Goal: Information Seeking & Learning: Learn about a topic

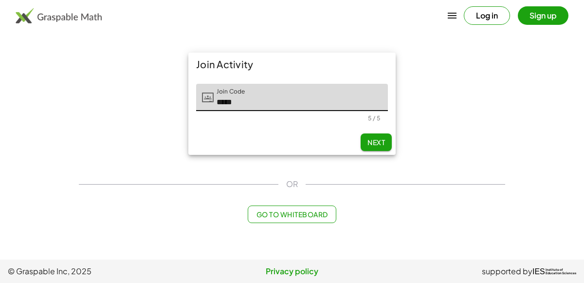
type input "*****"
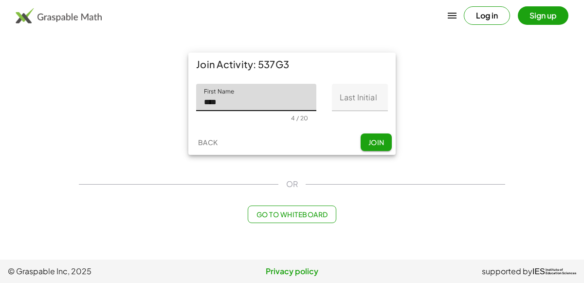
type input "****"
click at [355, 104] on input "Last Initial" at bounding box center [360, 97] width 56 height 27
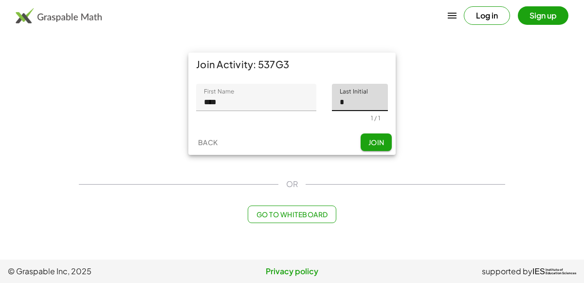
type input "*"
click at [384, 138] on span "Join" at bounding box center [376, 142] width 16 height 9
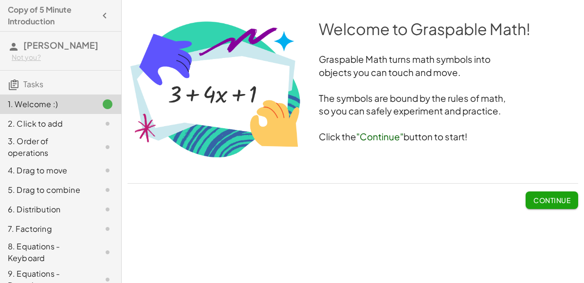
click at [556, 199] on span "Continue" at bounding box center [551, 200] width 37 height 9
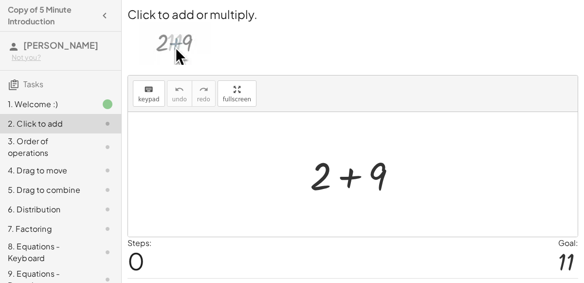
click at [375, 183] on div at bounding box center [357, 174] width 104 height 50
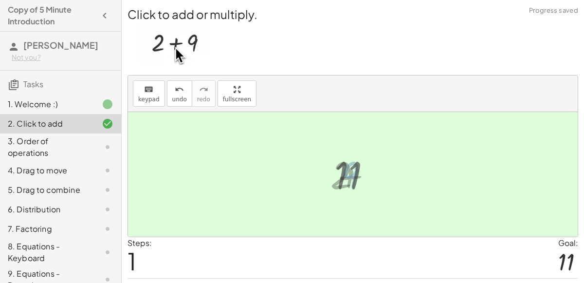
click at [378, 184] on div at bounding box center [357, 174] width 54 height 48
click at [373, 182] on div at bounding box center [357, 174] width 54 height 48
click at [336, 162] on div at bounding box center [357, 174] width 54 height 48
click at [67, 139] on div "3. Order of operations" at bounding box center [47, 146] width 78 height 23
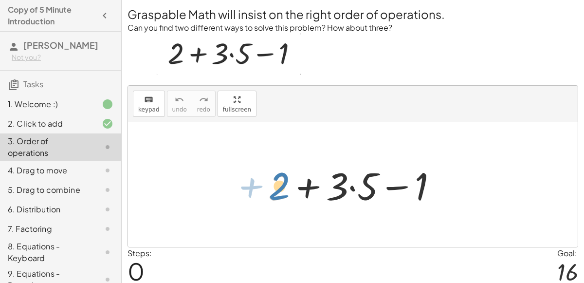
click at [277, 184] on div at bounding box center [356, 185] width 187 height 50
drag, startPoint x: 277, startPoint y: 184, endPoint x: 348, endPoint y: 183, distance: 71.0
click at [348, 183] on div at bounding box center [356, 185] width 187 height 50
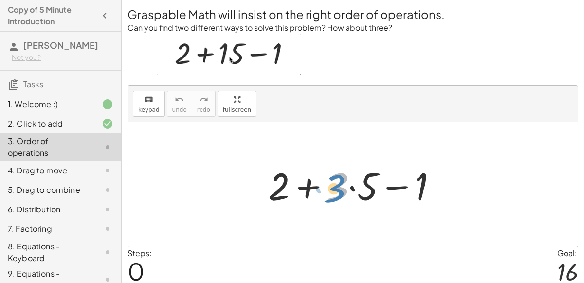
click at [342, 184] on div at bounding box center [356, 185] width 187 height 50
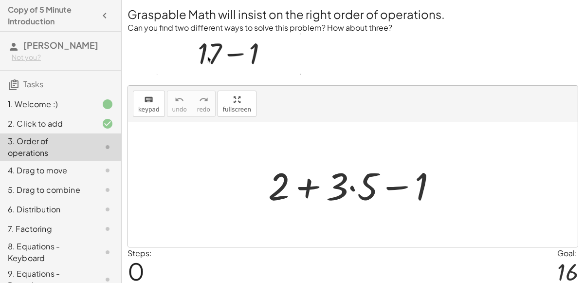
click at [301, 191] on div at bounding box center [356, 185] width 187 height 50
click at [302, 191] on div at bounding box center [356, 185] width 187 height 50
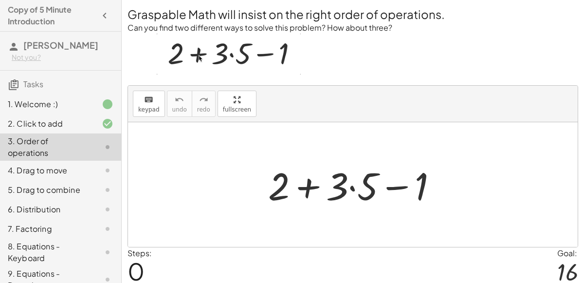
click at [309, 182] on div at bounding box center [356, 185] width 187 height 50
click at [273, 183] on div at bounding box center [356, 185] width 187 height 50
click at [328, 191] on div at bounding box center [356, 185] width 187 height 50
click at [309, 186] on div at bounding box center [356, 185] width 187 height 50
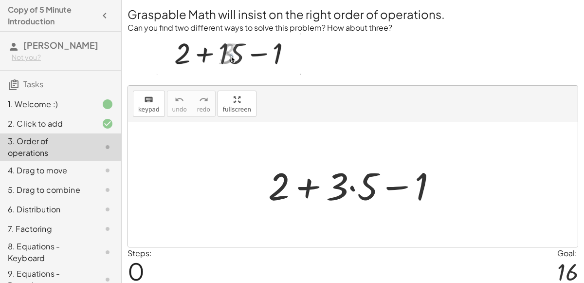
click at [352, 187] on div at bounding box center [356, 185] width 187 height 50
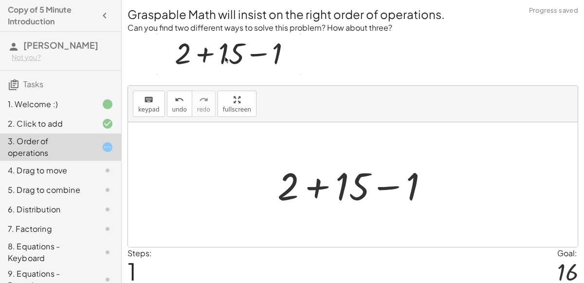
click at [315, 191] on div at bounding box center [356, 185] width 169 height 50
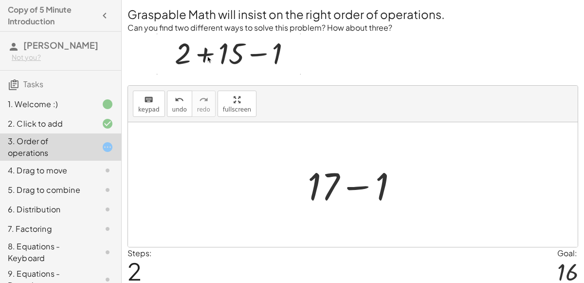
click at [351, 191] on div at bounding box center [357, 185] width 108 height 50
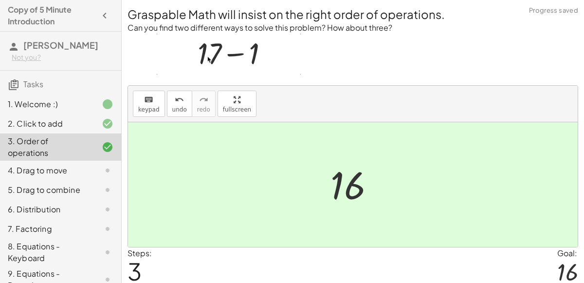
click at [48, 169] on div "4. Drag to move" at bounding box center [47, 170] width 78 height 12
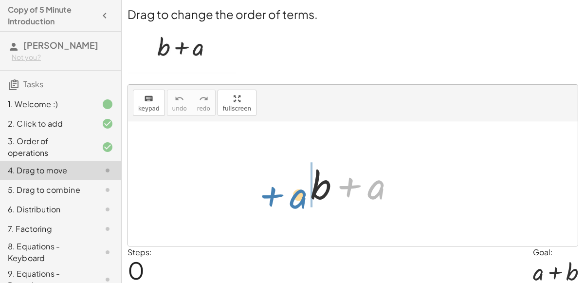
drag, startPoint x: 350, startPoint y: 182, endPoint x: 271, endPoint y: 192, distance: 79.4
click at [271, 192] on div "+ a + b + a" at bounding box center [352, 183] width 449 height 125
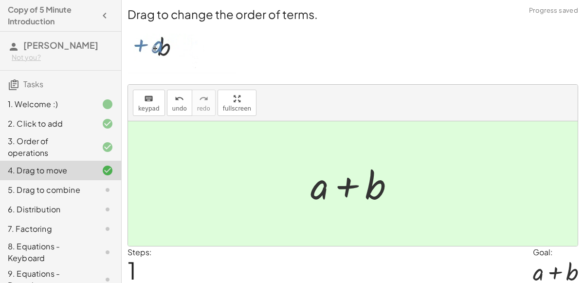
click at [96, 192] on div at bounding box center [99, 190] width 27 height 12
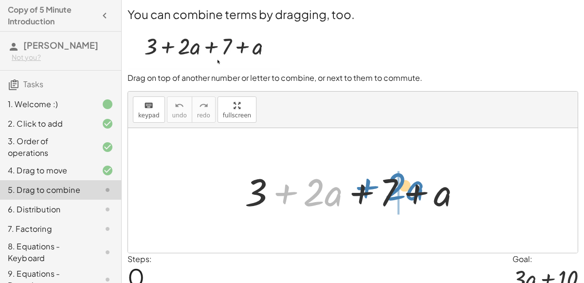
drag, startPoint x: 288, startPoint y: 194, endPoint x: 367, endPoint y: 190, distance: 78.9
click at [367, 190] on div at bounding box center [357, 190] width 234 height 50
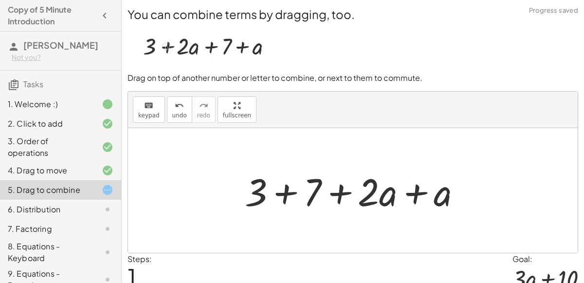
click at [359, 191] on div at bounding box center [357, 190] width 234 height 50
click at [337, 197] on div at bounding box center [357, 190] width 234 height 50
drag, startPoint x: 423, startPoint y: 193, endPoint x: 435, endPoint y: 203, distance: 16.6
click at [435, 203] on div at bounding box center [357, 190] width 234 height 50
click at [414, 194] on div at bounding box center [357, 190] width 234 height 50
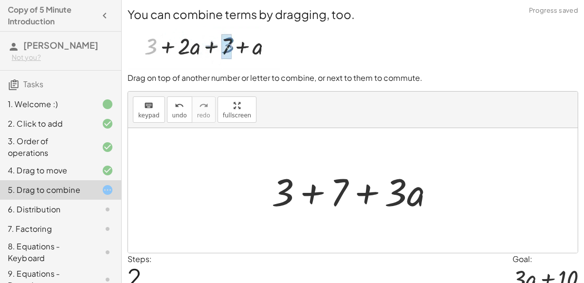
click at [313, 190] on div at bounding box center [357, 190] width 180 height 50
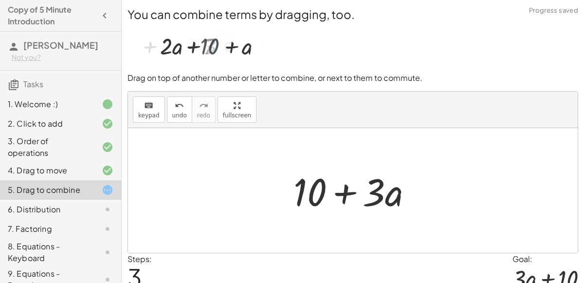
click at [340, 195] on div at bounding box center [356, 190] width 137 height 50
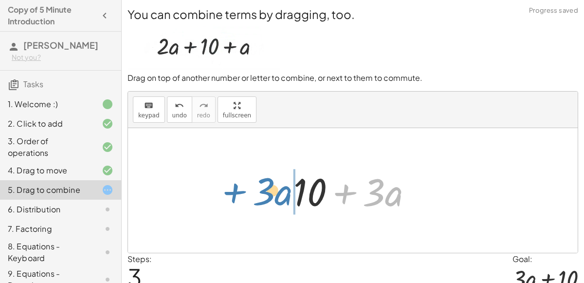
drag, startPoint x: 340, startPoint y: 195, endPoint x: 221, endPoint y: 196, distance: 118.7
click at [221, 196] on div "+ 3 + · 2 · a + 7 + a + 3 + 7 + · 2 · a + a + 3 + 7 + · 3 · a + · 3 · a + + · a…" at bounding box center [352, 190] width 449 height 125
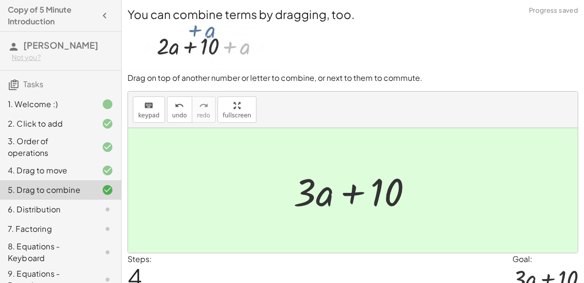
click at [333, 191] on div at bounding box center [356, 190] width 137 height 50
click at [343, 191] on div at bounding box center [356, 190] width 137 height 50
click at [352, 192] on div at bounding box center [356, 190] width 137 height 50
click at [91, 203] on div at bounding box center [99, 209] width 27 height 12
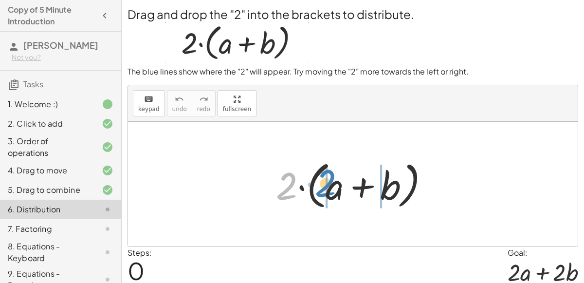
drag, startPoint x: 282, startPoint y: 180, endPoint x: 318, endPoint y: 184, distance: 36.7
click at [318, 184] on div at bounding box center [356, 184] width 171 height 56
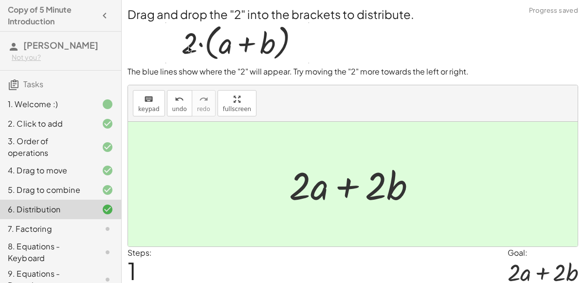
click at [339, 186] on div at bounding box center [356, 184] width 144 height 50
click at [110, 226] on icon at bounding box center [108, 229] width 12 height 12
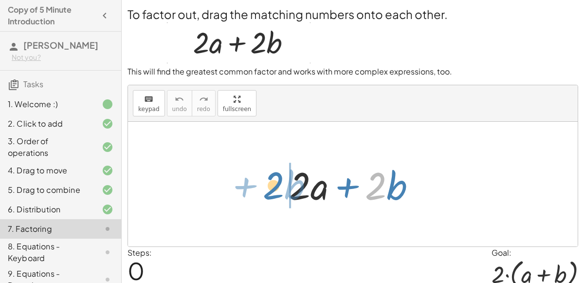
drag, startPoint x: 375, startPoint y: 190, endPoint x: 275, endPoint y: 190, distance: 99.7
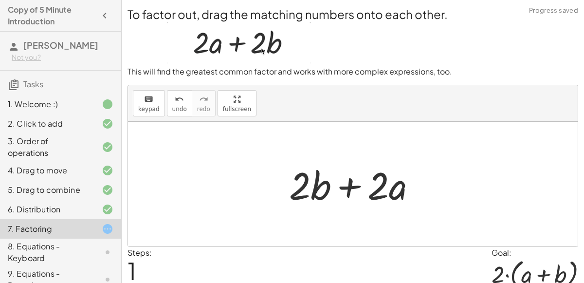
click at [345, 191] on div at bounding box center [356, 184] width 144 height 50
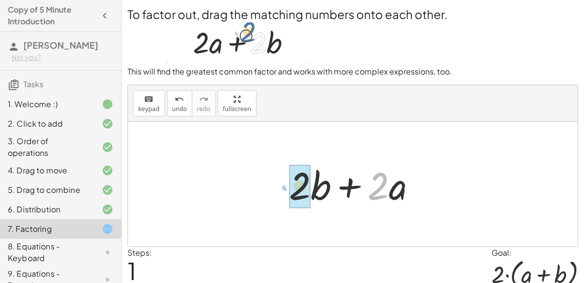
drag, startPoint x: 380, startPoint y: 193, endPoint x: 302, endPoint y: 194, distance: 78.3
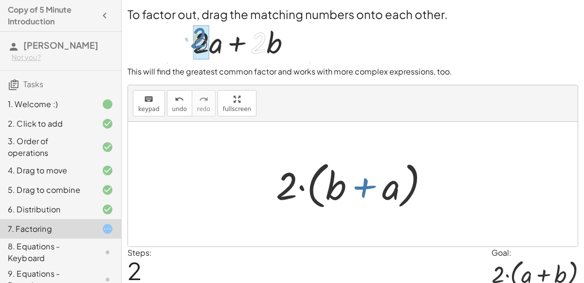
click at [357, 191] on div at bounding box center [356, 184] width 171 height 56
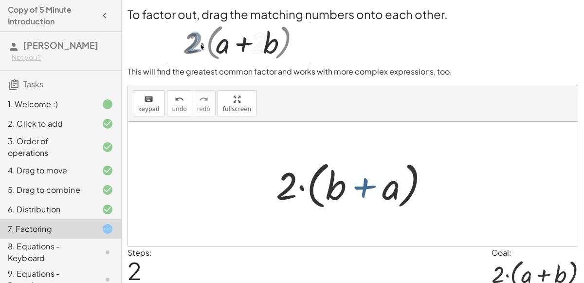
click at [357, 191] on div at bounding box center [356, 184] width 171 height 56
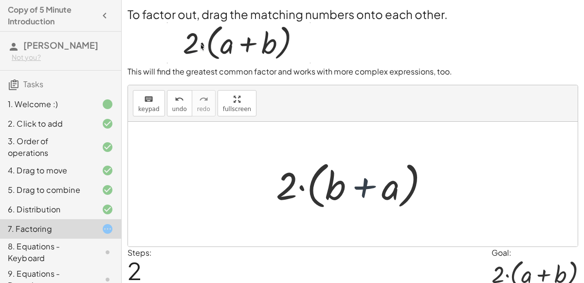
click at [357, 191] on div at bounding box center [356, 184] width 171 height 56
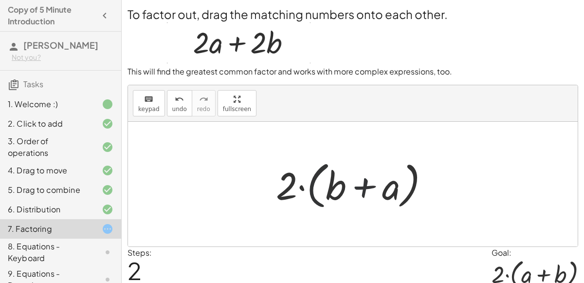
click at [313, 183] on div at bounding box center [356, 184] width 171 height 56
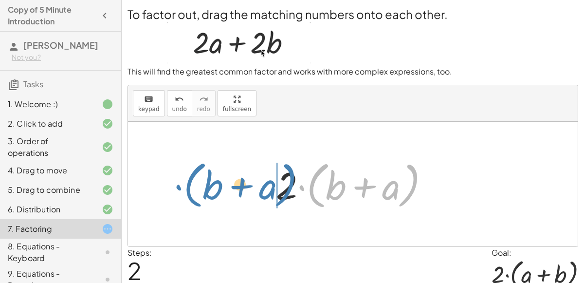
drag, startPoint x: 301, startPoint y: 185, endPoint x: 175, endPoint y: 184, distance: 126.0
click at [175, 184] on div "+ · 2 · a + · 2 · b + · 2 · b + · 2 · a · ( + b + a ) + · a + 2 b · ( )" at bounding box center [352, 184] width 449 height 125
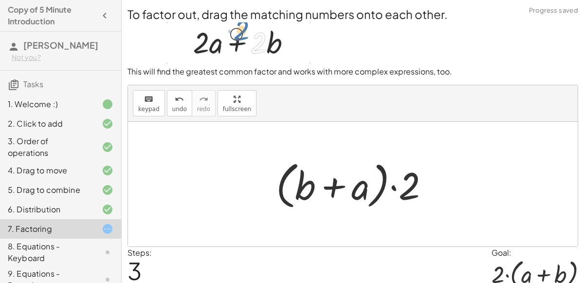
click at [348, 184] on div at bounding box center [356, 184] width 171 height 56
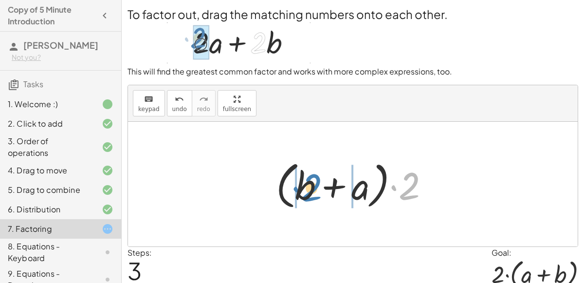
drag, startPoint x: 408, startPoint y: 183, endPoint x: 308, endPoint y: 185, distance: 99.7
click at [308, 185] on div at bounding box center [356, 184] width 171 height 56
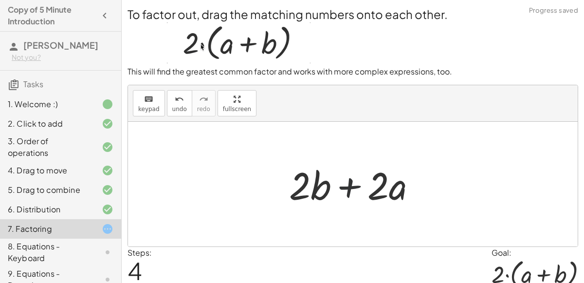
click at [345, 189] on div at bounding box center [356, 184] width 144 height 50
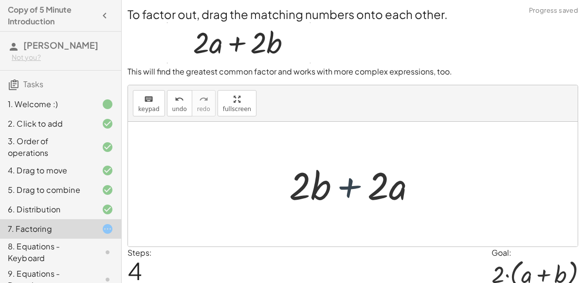
click at [348, 189] on div at bounding box center [356, 184] width 144 height 50
drag, startPoint x: 381, startPoint y: 190, endPoint x: 373, endPoint y: 197, distance: 10.7
click at [373, 197] on div at bounding box center [356, 184] width 144 height 50
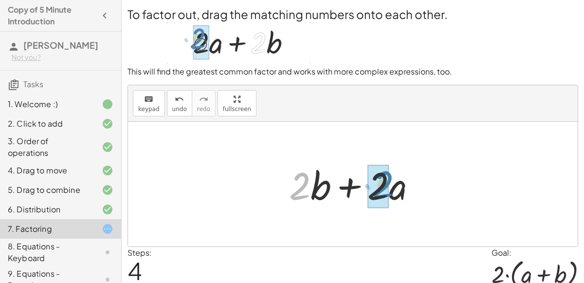
drag, startPoint x: 302, startPoint y: 185, endPoint x: 382, endPoint y: 183, distance: 80.3
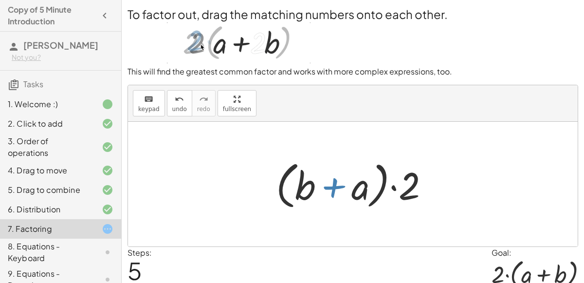
click at [338, 181] on div at bounding box center [356, 184] width 171 height 56
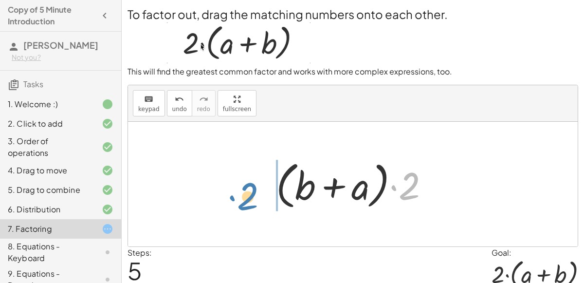
drag, startPoint x: 399, startPoint y: 188, endPoint x: 243, endPoint y: 196, distance: 156.4
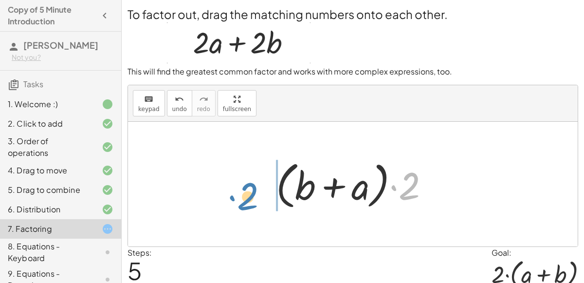
click at [243, 196] on div "+ · 2 · a + · 2 · b + · 2 · b + · 2 · a · 2 · ( + b + a ) · ( + b + a ) · 2 + ·…" at bounding box center [352, 184] width 449 height 125
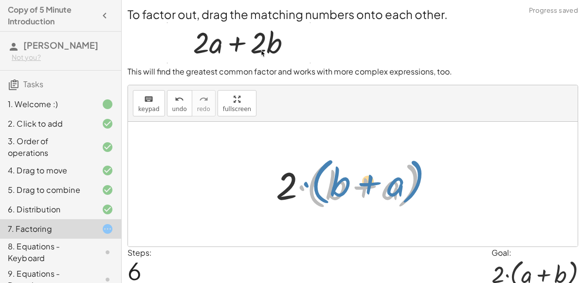
click at [324, 182] on div at bounding box center [356, 184] width 171 height 56
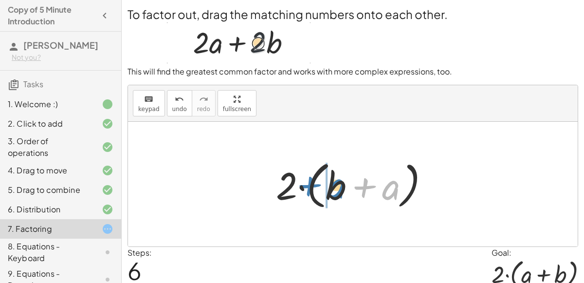
drag, startPoint x: 375, startPoint y: 185, endPoint x: 318, endPoint y: 182, distance: 57.0
click at [318, 182] on div at bounding box center [356, 184] width 171 height 56
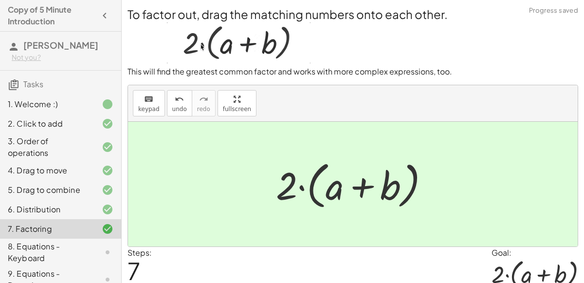
click at [109, 247] on icon at bounding box center [108, 252] width 12 height 12
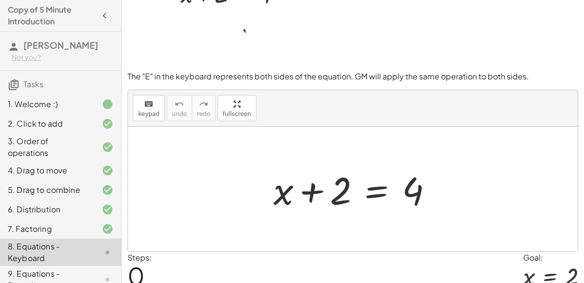
scroll to position [43, 0]
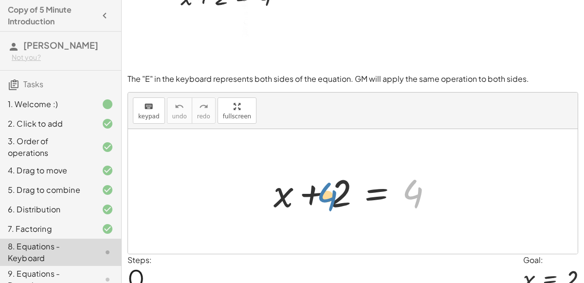
drag, startPoint x: 415, startPoint y: 191, endPoint x: 330, endPoint y: 194, distance: 85.2
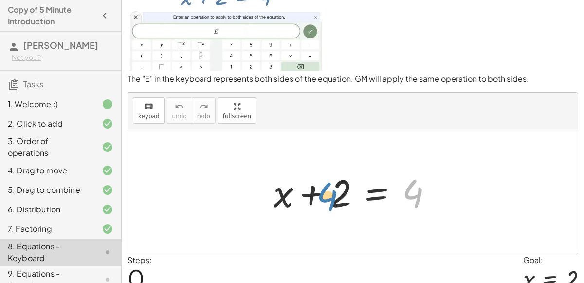
click at [330, 194] on div at bounding box center [356, 191] width 177 height 50
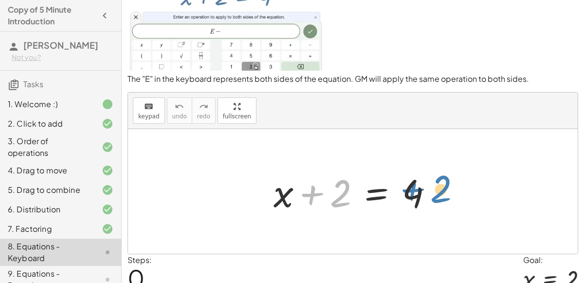
drag, startPoint x: 333, startPoint y: 199, endPoint x: 434, endPoint y: 196, distance: 101.2
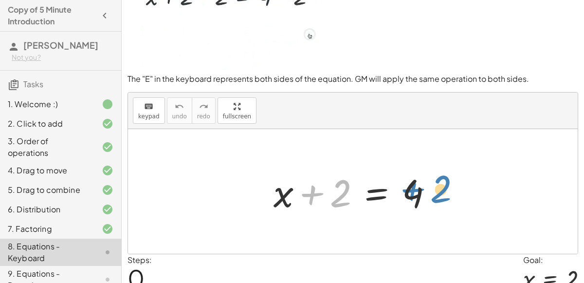
click at [434, 196] on div at bounding box center [356, 191] width 177 height 50
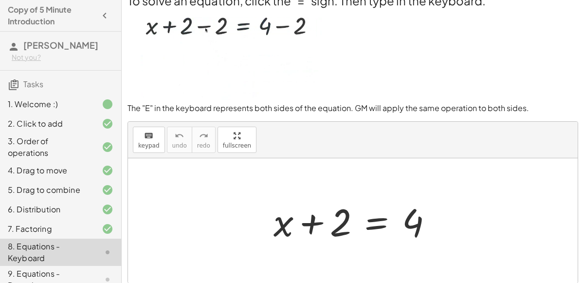
scroll to position [14, 0]
click at [380, 230] on div at bounding box center [356, 220] width 177 height 50
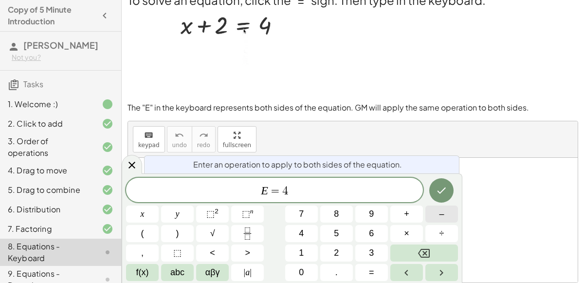
click at [436, 211] on button "–" at bounding box center [441, 213] width 33 height 17
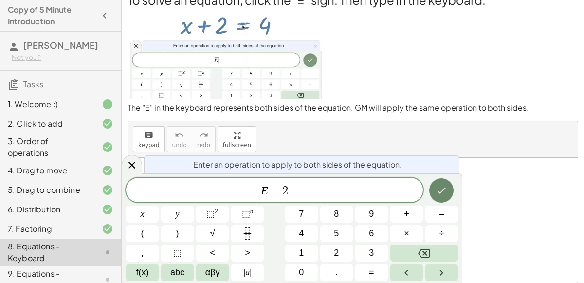
click at [436, 190] on icon "Done" at bounding box center [441, 190] width 12 height 12
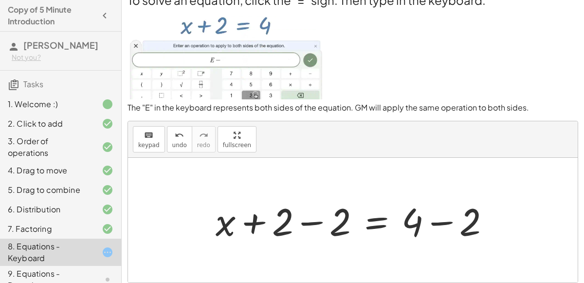
click at [439, 218] on div at bounding box center [357, 220] width 292 height 50
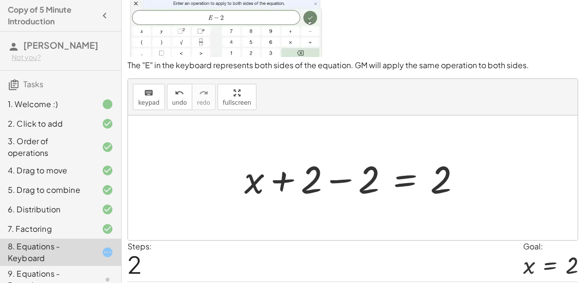
scroll to position [55, 0]
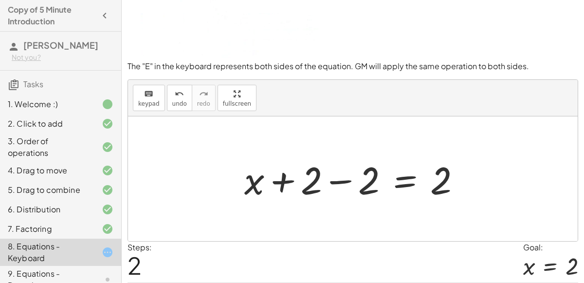
click at [333, 180] on div at bounding box center [356, 179] width 234 height 50
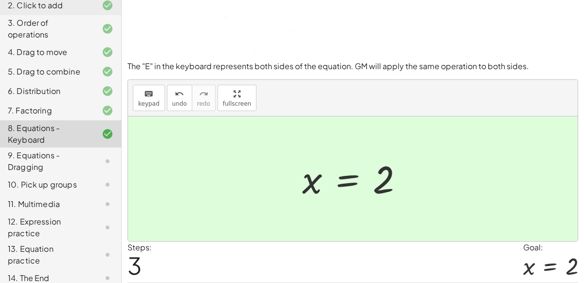
scroll to position [116, 0]
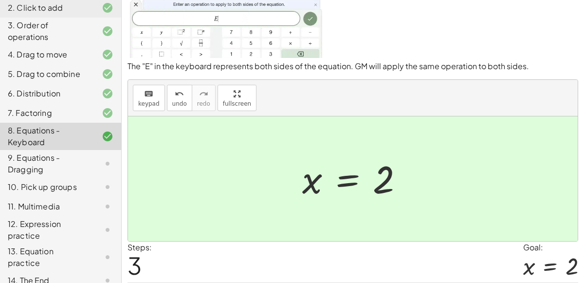
click at [107, 161] on icon at bounding box center [108, 164] width 12 height 12
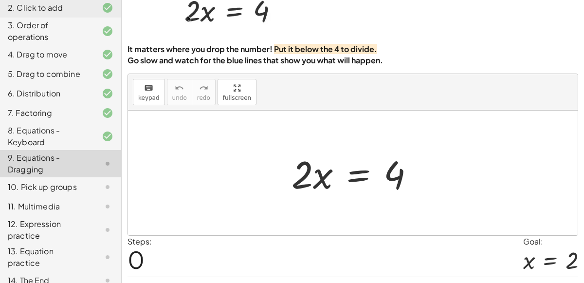
scroll to position [118, 0]
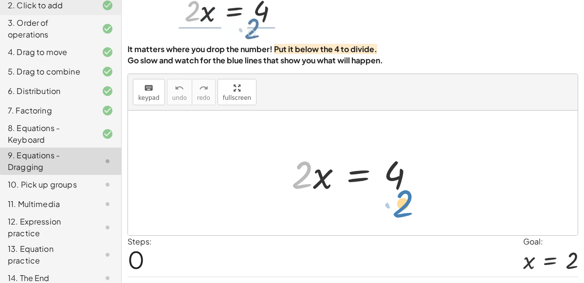
drag, startPoint x: 298, startPoint y: 176, endPoint x: 400, endPoint y: 204, distance: 105.8
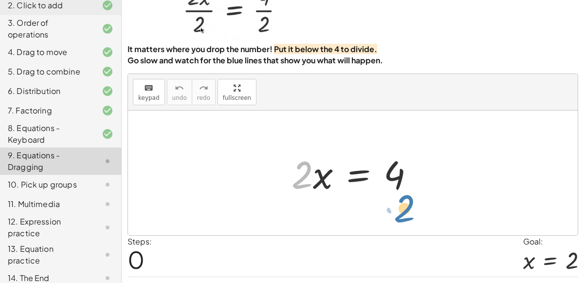
drag, startPoint x: 306, startPoint y: 175, endPoint x: 404, endPoint y: 209, distance: 103.4
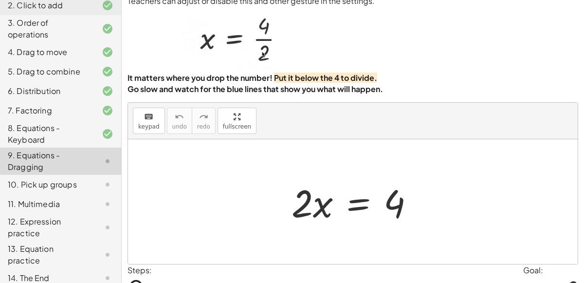
scroll to position [27, 0]
drag, startPoint x: 321, startPoint y: 198, endPoint x: 278, endPoint y: 187, distance: 44.2
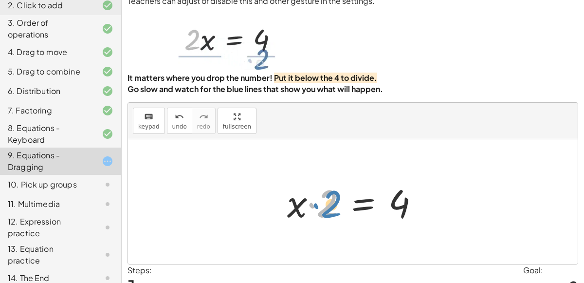
drag, startPoint x: 319, startPoint y: 209, endPoint x: 299, endPoint y: 206, distance: 19.8
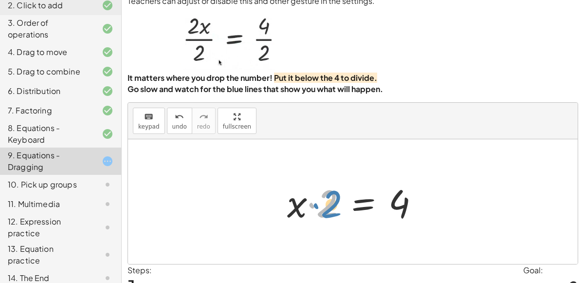
click at [299, 206] on div at bounding box center [356, 202] width 149 height 50
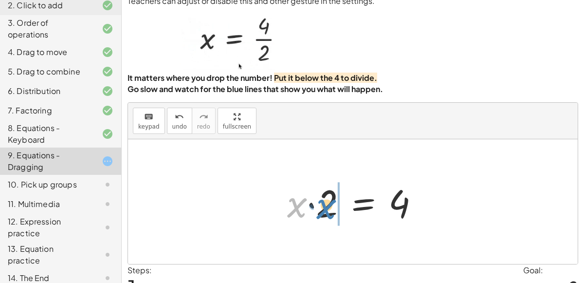
drag, startPoint x: 299, startPoint y: 206, endPoint x: 336, endPoint y: 204, distance: 36.5
click at [336, 204] on div at bounding box center [356, 202] width 149 height 50
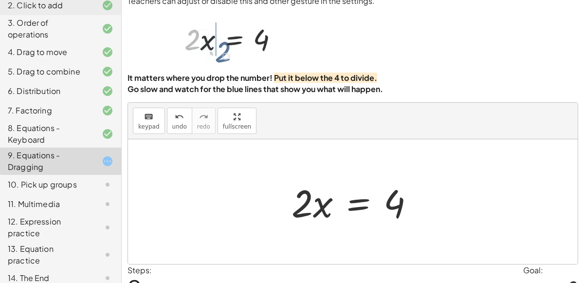
click at [360, 200] on div at bounding box center [356, 202] width 140 height 50
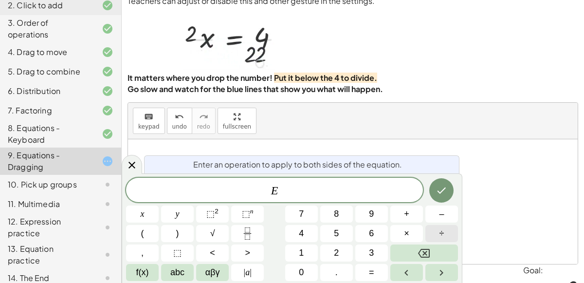
click at [443, 232] on span "÷" at bounding box center [441, 233] width 5 height 13
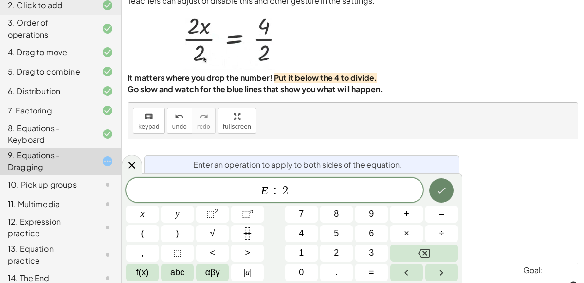
click at [438, 188] on icon "Done" at bounding box center [441, 190] width 12 height 12
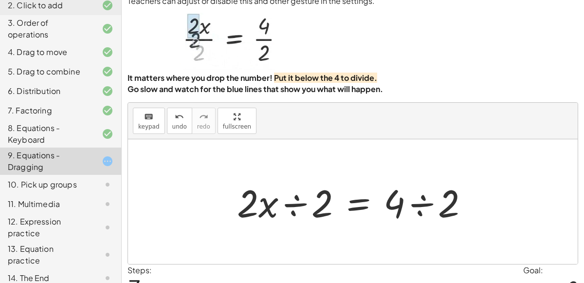
scroll to position [44, 0]
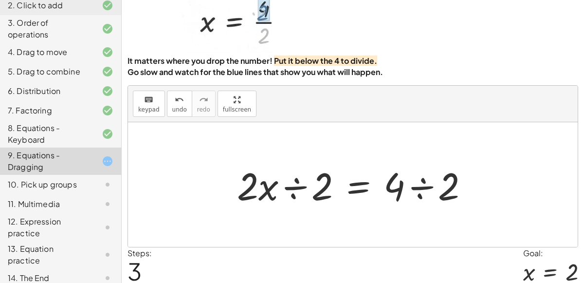
click at [424, 185] on div at bounding box center [356, 185] width 249 height 50
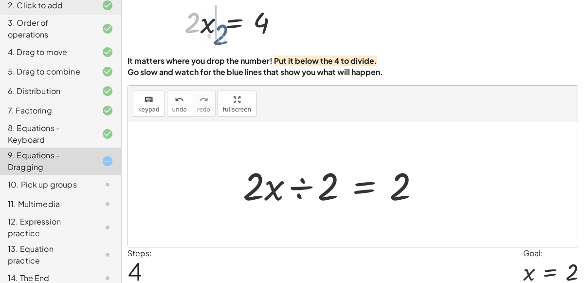
click at [292, 180] on div at bounding box center [335, 185] width 195 height 50
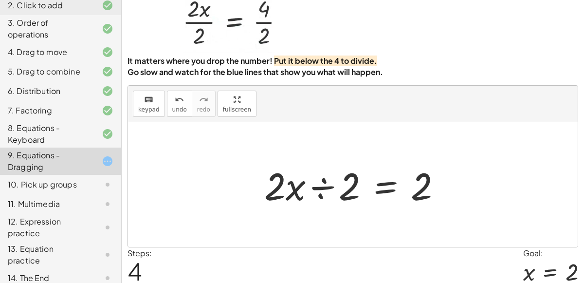
click at [317, 182] on div at bounding box center [356, 185] width 195 height 50
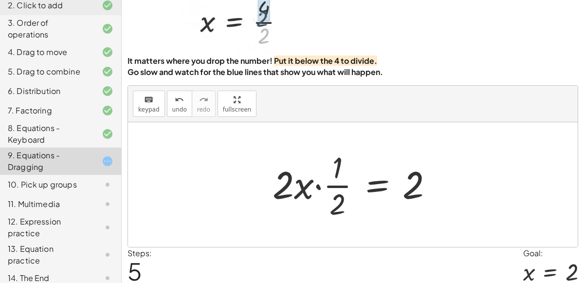
click at [312, 186] on div at bounding box center [357, 184] width 178 height 75
click at [314, 184] on div at bounding box center [357, 184] width 178 height 75
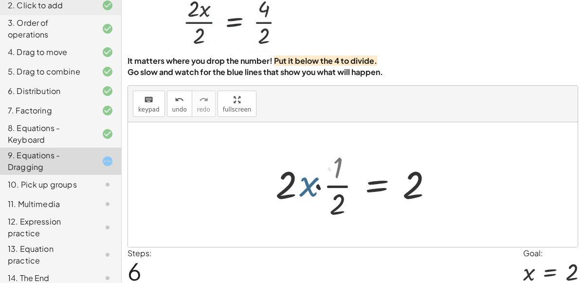
click at [314, 184] on div at bounding box center [366, 184] width 158 height 75
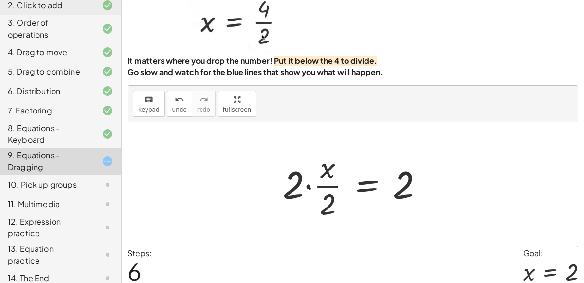
click at [293, 181] on div at bounding box center [357, 184] width 158 height 75
click at [305, 184] on div at bounding box center [357, 184] width 158 height 75
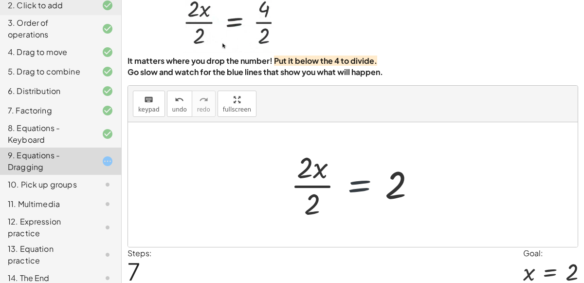
click at [354, 187] on div at bounding box center [357, 184] width 143 height 75
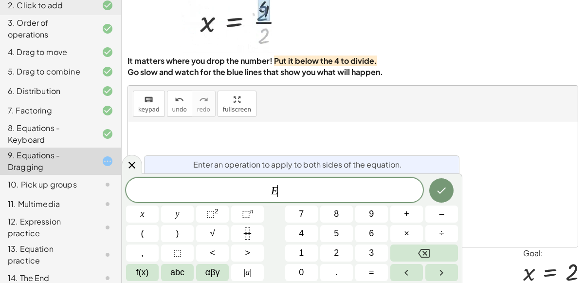
click at [354, 187] on span "E ​" at bounding box center [274, 191] width 297 height 14
click at [491, 165] on div at bounding box center [352, 184] width 449 height 125
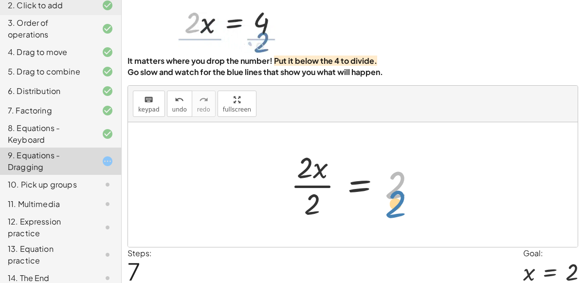
drag, startPoint x: 397, startPoint y: 184, endPoint x: 397, endPoint y: 204, distance: 19.5
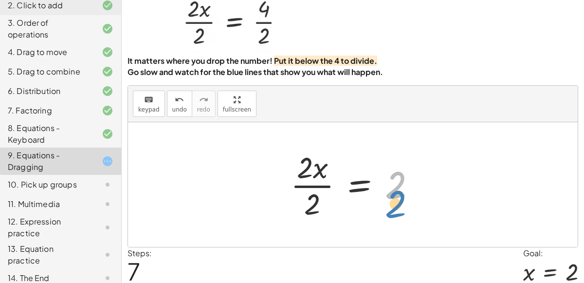
click at [397, 204] on div at bounding box center [357, 184] width 143 height 75
click at [322, 169] on div at bounding box center [357, 184] width 143 height 75
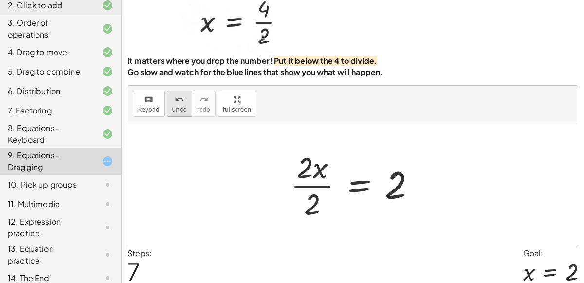
click at [179, 109] on span "undo" at bounding box center [179, 109] width 15 height 7
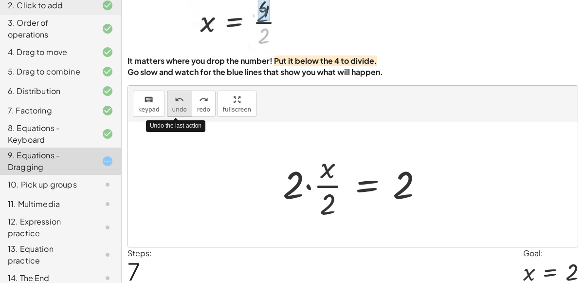
click at [179, 109] on span "undo" at bounding box center [179, 109] width 15 height 7
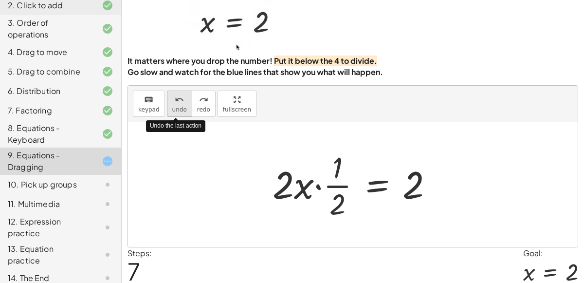
click at [179, 109] on span "undo" at bounding box center [179, 109] width 15 height 7
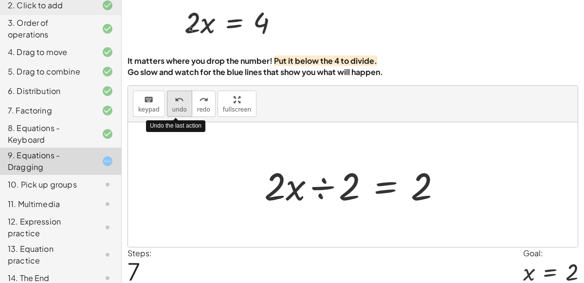
click at [179, 109] on span "undo" at bounding box center [179, 109] width 15 height 7
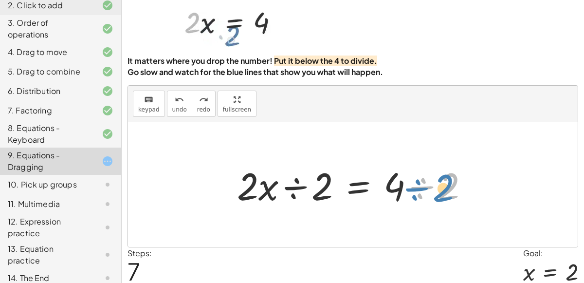
click at [442, 188] on div at bounding box center [356, 185] width 249 height 50
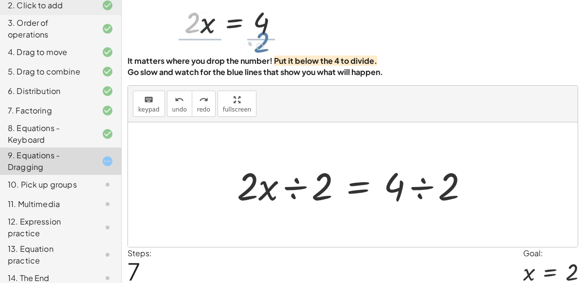
click at [425, 186] on div at bounding box center [356, 185] width 249 height 50
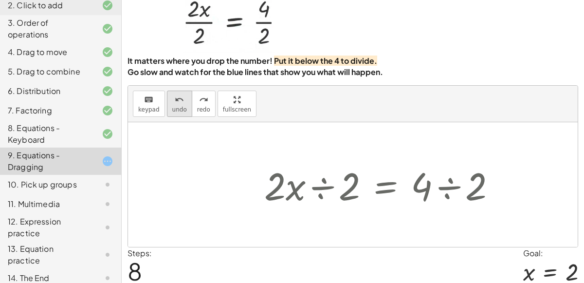
click at [167, 105] on button "undo undo" at bounding box center [179, 103] width 25 height 26
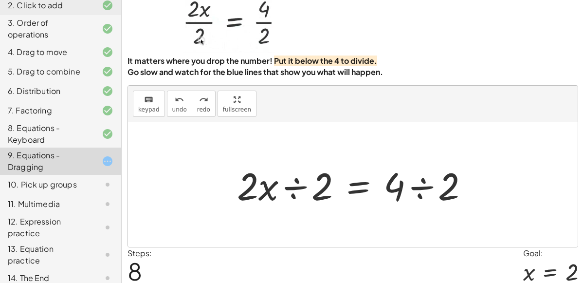
click at [288, 184] on div at bounding box center [356, 185] width 249 height 50
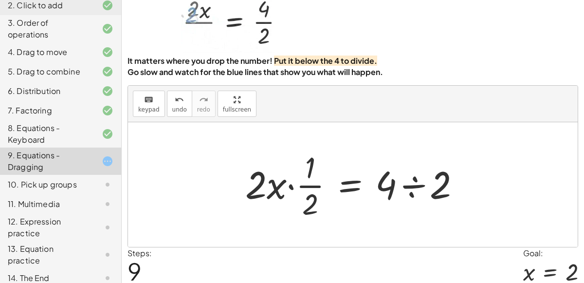
click at [287, 186] on div at bounding box center [356, 184] width 232 height 75
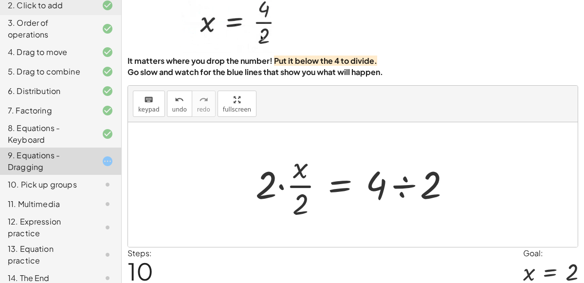
click at [281, 188] on div at bounding box center [356, 184] width 213 height 75
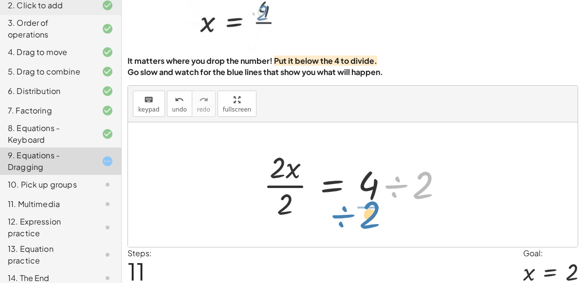
drag, startPoint x: 413, startPoint y: 189, endPoint x: 360, endPoint y: 219, distance: 60.8
click at [360, 219] on div at bounding box center [356, 184] width 197 height 75
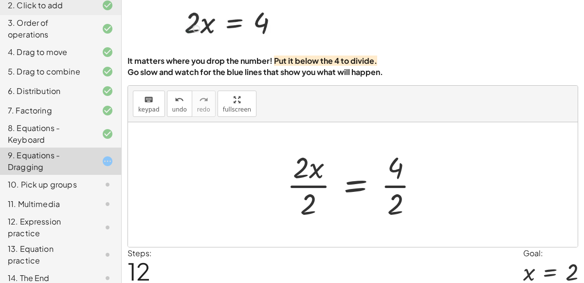
click at [302, 179] on div at bounding box center [357, 184] width 150 height 75
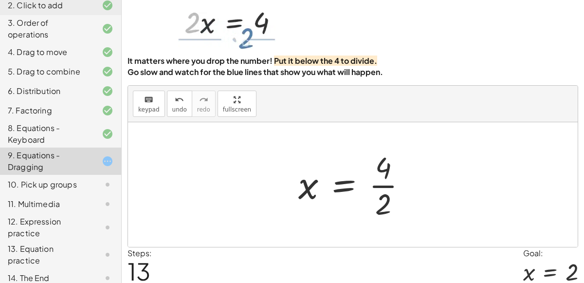
click at [386, 193] on div at bounding box center [356, 184] width 126 height 75
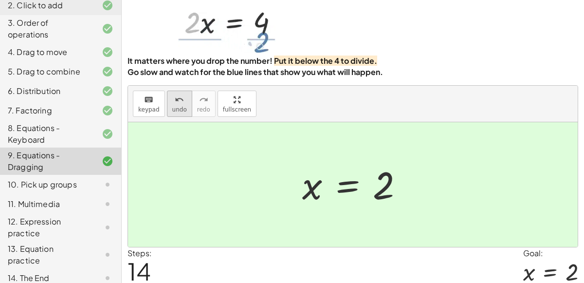
click at [179, 103] on icon "undo" at bounding box center [179, 100] width 9 height 12
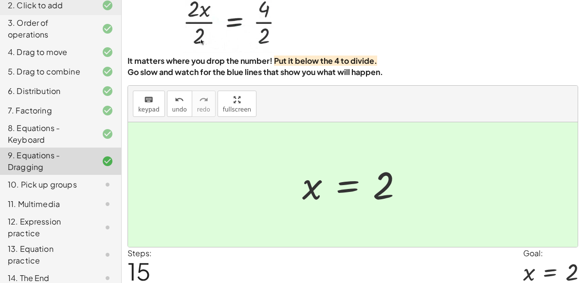
click at [102, 184] on icon at bounding box center [108, 185] width 12 height 12
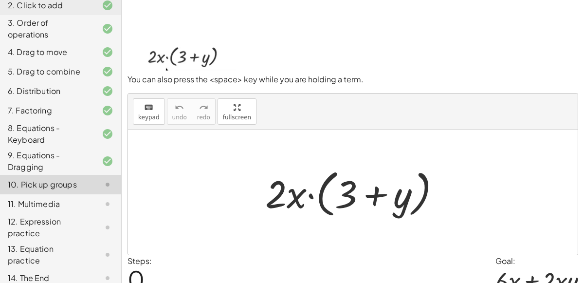
scroll to position [29, 0]
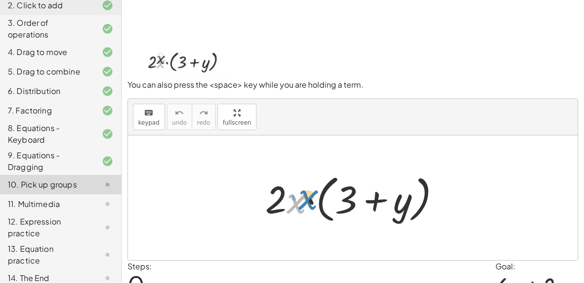
drag, startPoint x: 291, startPoint y: 197, endPoint x: 297, endPoint y: 195, distance: 5.9
click at [297, 195] on div at bounding box center [356, 198] width 193 height 56
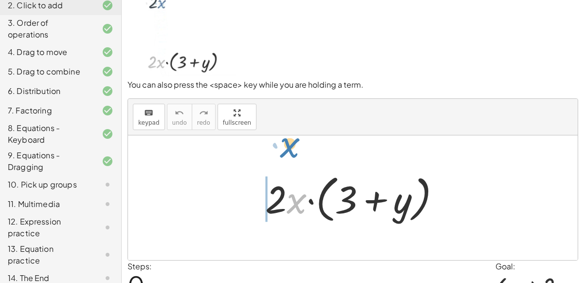
drag, startPoint x: 295, startPoint y: 199, endPoint x: 288, endPoint y: 143, distance: 56.3
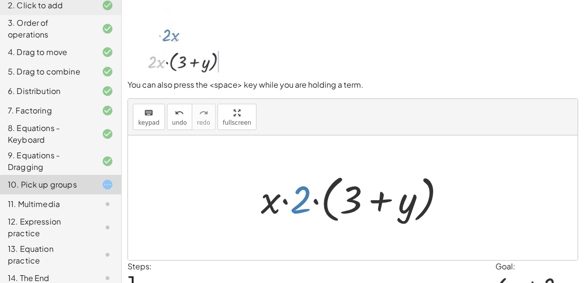
click at [289, 190] on div at bounding box center [357, 198] width 202 height 56
drag, startPoint x: 278, startPoint y: 194, endPoint x: 287, endPoint y: 193, distance: 9.8
click at [287, 193] on div at bounding box center [357, 198] width 202 height 56
click at [286, 198] on div at bounding box center [357, 198] width 202 height 56
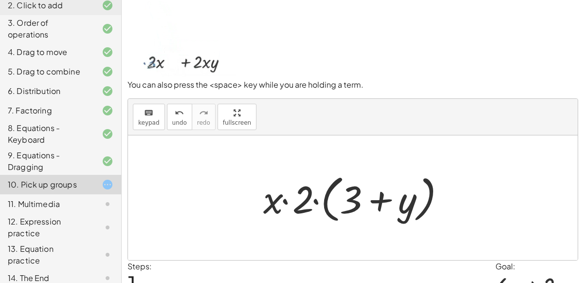
click at [298, 201] on div at bounding box center [357, 198] width 202 height 56
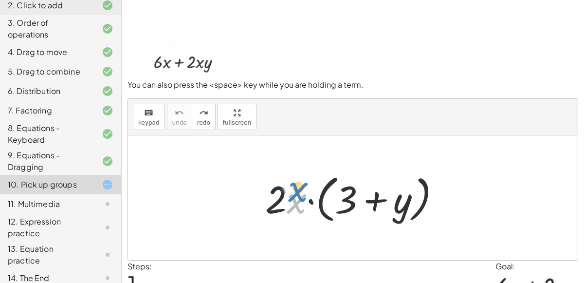
drag, startPoint x: 292, startPoint y: 201, endPoint x: 293, endPoint y: 191, distance: 9.7
click at [293, 191] on div at bounding box center [356, 198] width 193 height 56
drag, startPoint x: 291, startPoint y: 199, endPoint x: 293, endPoint y: 188, distance: 11.4
click at [293, 188] on div at bounding box center [356, 198] width 193 height 56
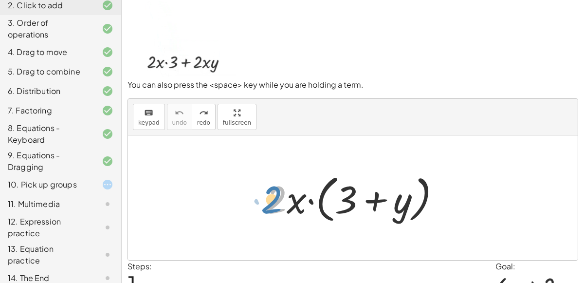
drag, startPoint x: 274, startPoint y: 200, endPoint x: 270, endPoint y: 212, distance: 12.5
click at [270, 212] on div at bounding box center [356, 198] width 193 height 56
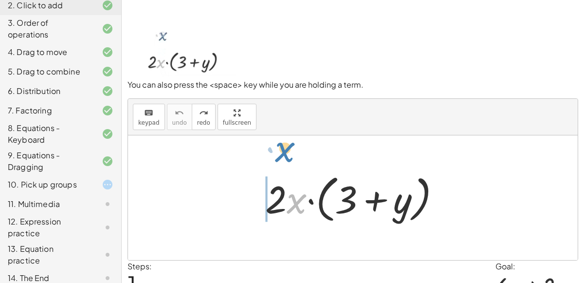
drag, startPoint x: 297, startPoint y: 204, endPoint x: 285, endPoint y: 153, distance: 51.9
click at [285, 153] on div "· x · 2 · x · ( + 3 + y )" at bounding box center [352, 197] width 449 height 125
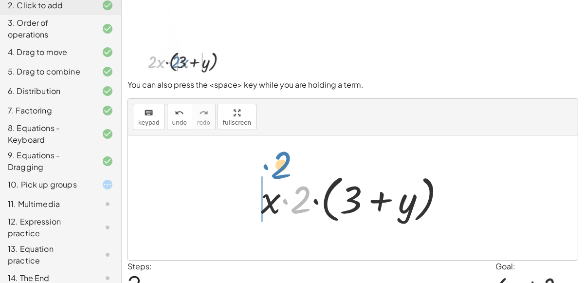
drag, startPoint x: 299, startPoint y: 196, endPoint x: 303, endPoint y: 211, distance: 15.9
click at [303, 211] on div at bounding box center [357, 198] width 202 height 56
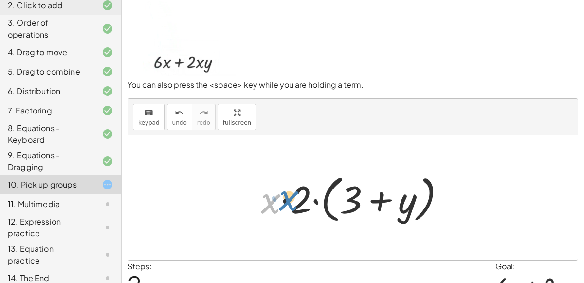
drag, startPoint x: 278, startPoint y: 202, endPoint x: 299, endPoint y: 200, distance: 21.0
click at [299, 200] on div at bounding box center [357, 198] width 202 height 56
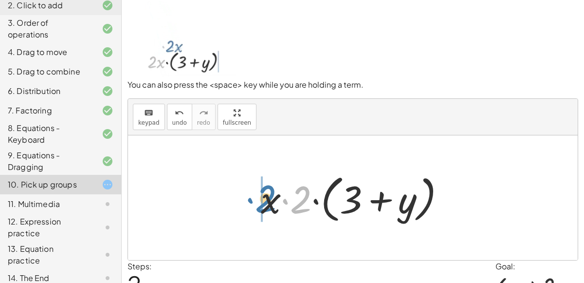
drag, startPoint x: 297, startPoint y: 200, endPoint x: 254, endPoint y: 199, distance: 42.8
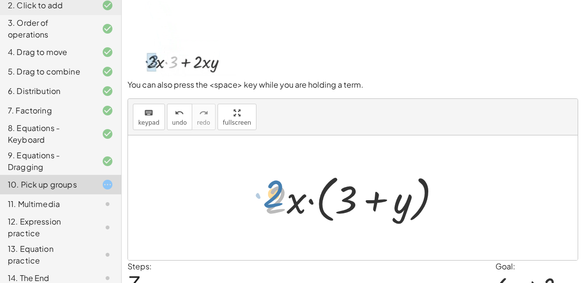
click at [281, 199] on div at bounding box center [356, 198] width 193 height 56
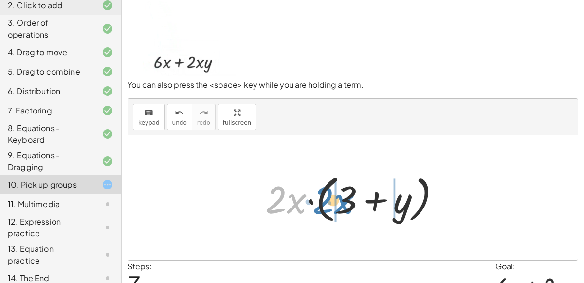
drag, startPoint x: 292, startPoint y: 197, endPoint x: 339, endPoint y: 197, distance: 47.2
click at [339, 197] on div at bounding box center [356, 198] width 193 height 56
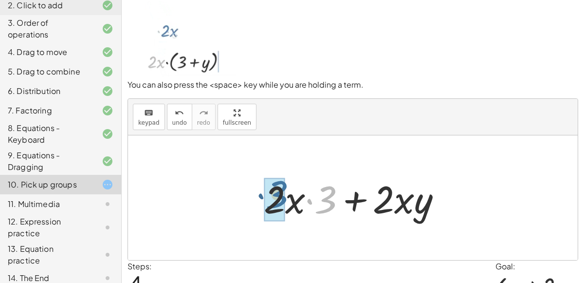
drag, startPoint x: 321, startPoint y: 199, endPoint x: 268, endPoint y: 200, distance: 52.0
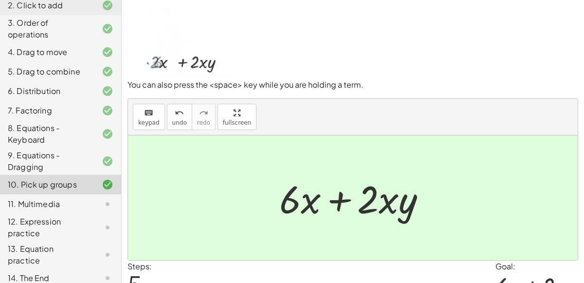
click at [107, 201] on icon at bounding box center [108, 204] width 12 height 12
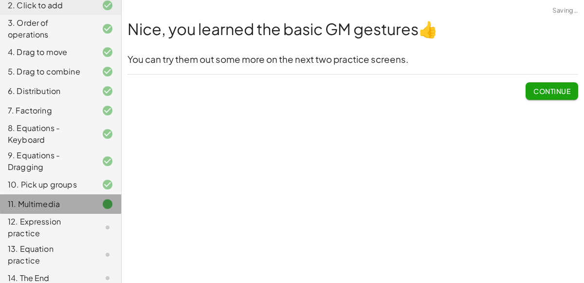
scroll to position [0, 0]
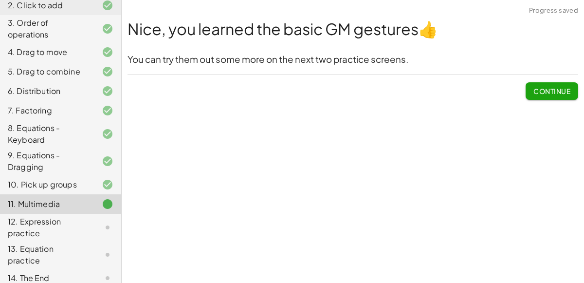
click at [546, 87] on span "Continue" at bounding box center [551, 91] width 37 height 9
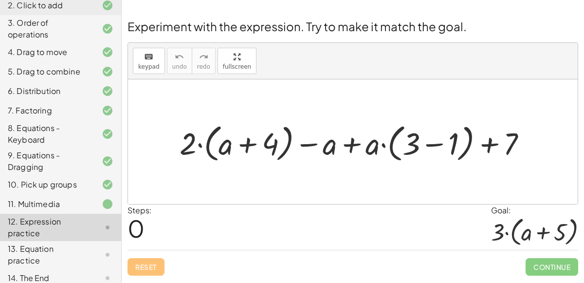
click at [425, 142] on div at bounding box center [357, 141] width 364 height 45
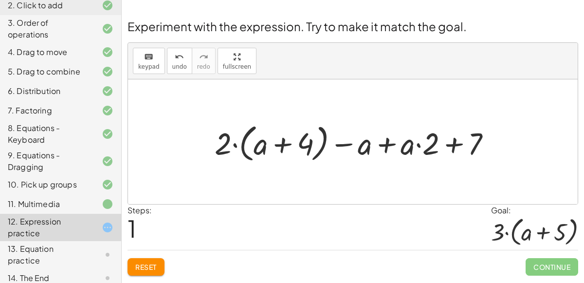
click at [451, 146] on div at bounding box center [357, 141] width 294 height 45
drag, startPoint x: 220, startPoint y: 142, endPoint x: 249, endPoint y: 144, distance: 29.3
click at [249, 144] on div at bounding box center [357, 141] width 294 height 45
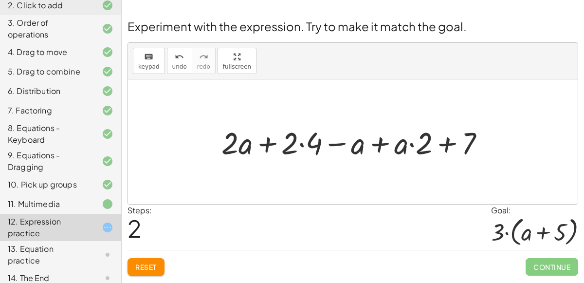
click at [302, 142] on div at bounding box center [356, 141] width 281 height 40
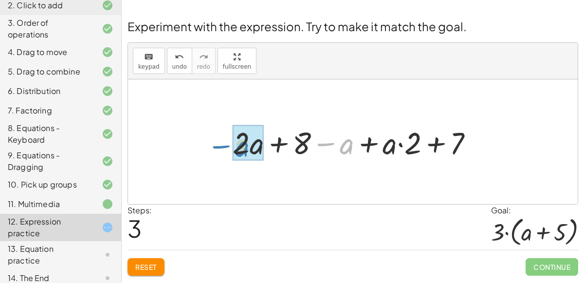
drag, startPoint x: 334, startPoint y: 142, endPoint x: 229, endPoint y: 144, distance: 105.6
click at [229, 144] on div at bounding box center [357, 141] width 258 height 40
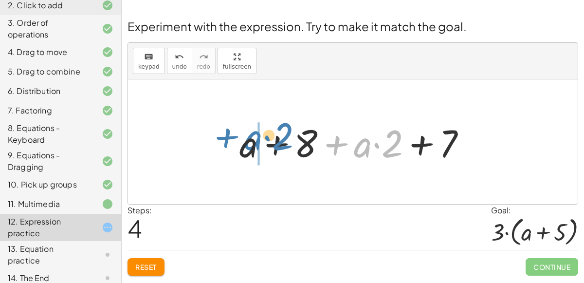
drag, startPoint x: 353, startPoint y: 154, endPoint x: 245, endPoint y: 161, distance: 107.7
click at [245, 161] on div at bounding box center [356, 142] width 244 height 50
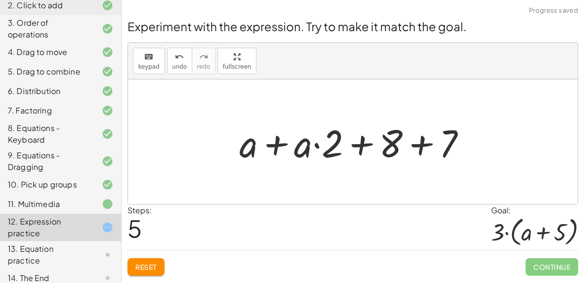
click at [272, 148] on div at bounding box center [356, 142] width 244 height 50
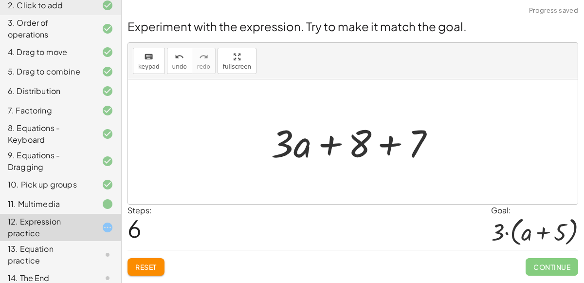
click at [387, 147] on div at bounding box center [356, 142] width 181 height 50
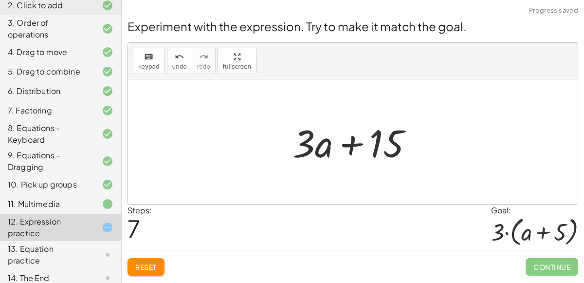
click at [354, 140] on div at bounding box center [356, 142] width 138 height 50
click at [167, 62] on button "undo undo" at bounding box center [179, 61] width 25 height 26
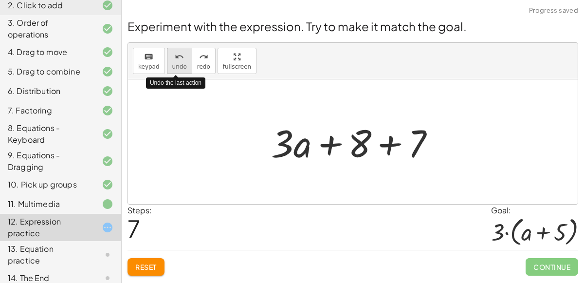
click at [167, 62] on button "undo undo" at bounding box center [179, 61] width 25 height 26
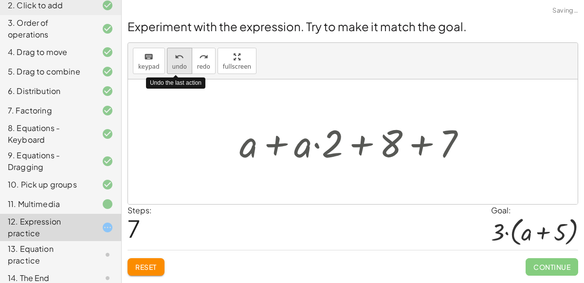
click at [167, 62] on button "undo undo" at bounding box center [179, 61] width 25 height 26
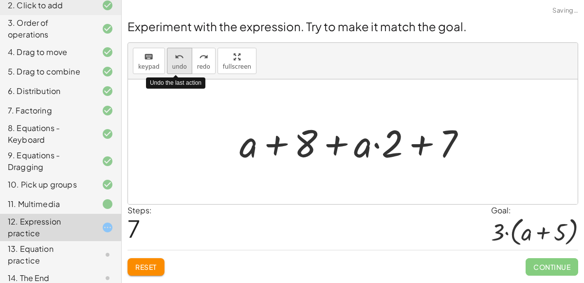
click at [167, 62] on button "undo undo" at bounding box center [179, 61] width 25 height 26
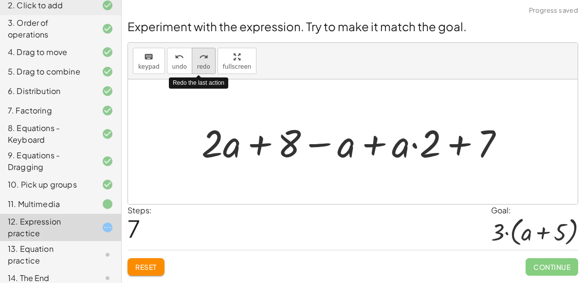
click at [197, 64] on span "redo" at bounding box center [203, 66] width 13 height 7
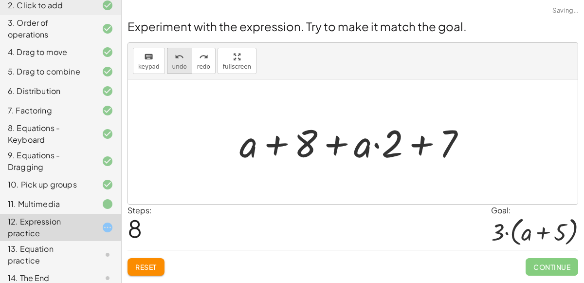
click at [179, 64] on span "undo" at bounding box center [179, 66] width 15 height 7
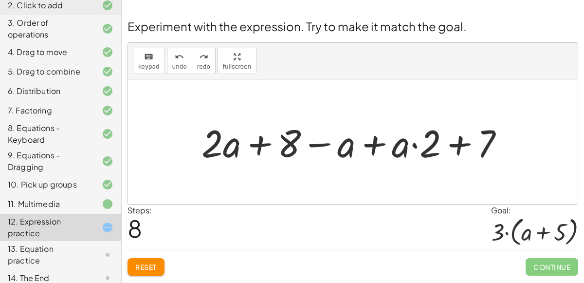
click at [466, 145] on div at bounding box center [357, 142] width 320 height 50
drag, startPoint x: 453, startPoint y: 143, endPoint x: 448, endPoint y: 136, distance: 8.7
click at [448, 136] on div at bounding box center [357, 142] width 320 height 50
click at [226, 148] on div at bounding box center [357, 142] width 320 height 50
click at [433, 147] on div at bounding box center [357, 142] width 320 height 50
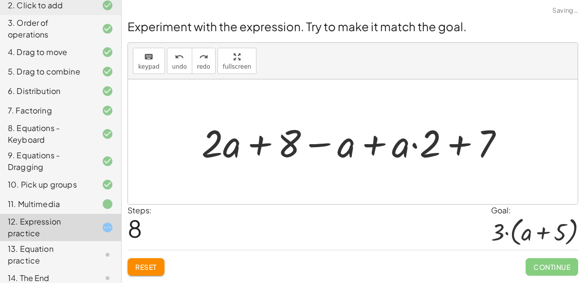
click at [376, 147] on div at bounding box center [357, 142] width 320 height 50
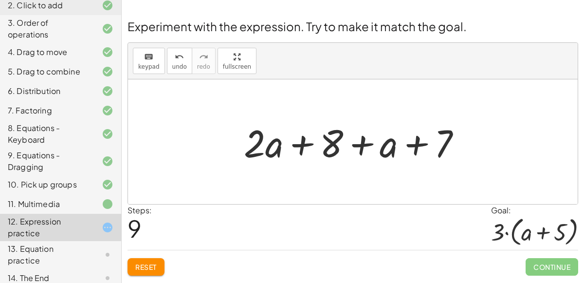
click at [420, 145] on div at bounding box center [356, 142] width 235 height 50
click at [138, 267] on span "Reset" at bounding box center [145, 266] width 21 height 9
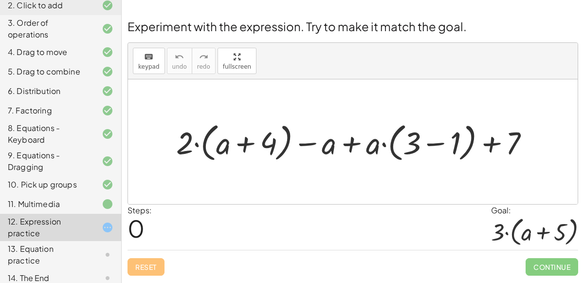
click at [429, 145] on div at bounding box center [356, 142] width 371 height 46
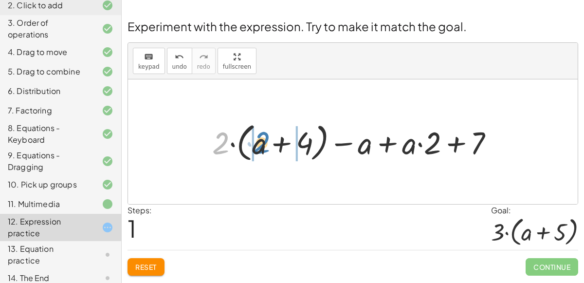
drag, startPoint x: 214, startPoint y: 152, endPoint x: 257, endPoint y: 152, distance: 42.3
click at [257, 152] on div at bounding box center [356, 142] width 299 height 46
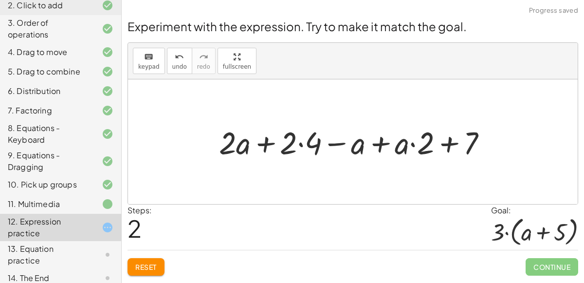
click at [268, 143] on div at bounding box center [356, 141] width 285 height 41
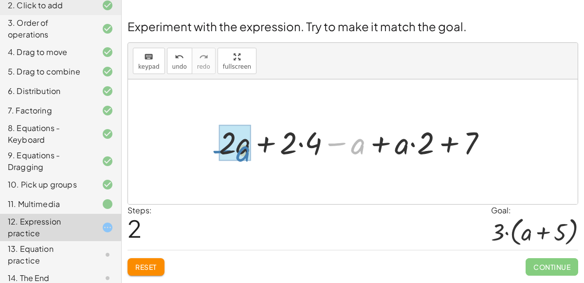
drag, startPoint x: 358, startPoint y: 146, endPoint x: 240, endPoint y: 154, distance: 118.5
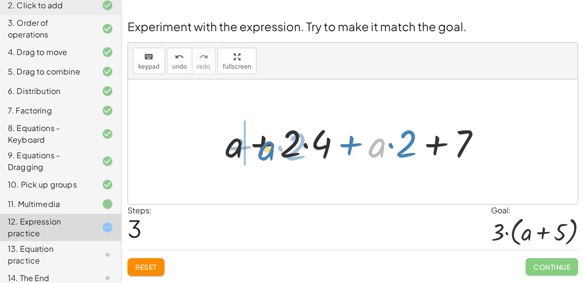
drag, startPoint x: 377, startPoint y: 147, endPoint x: 268, endPoint y: 150, distance: 110.0
click at [268, 150] on div at bounding box center [356, 142] width 273 height 50
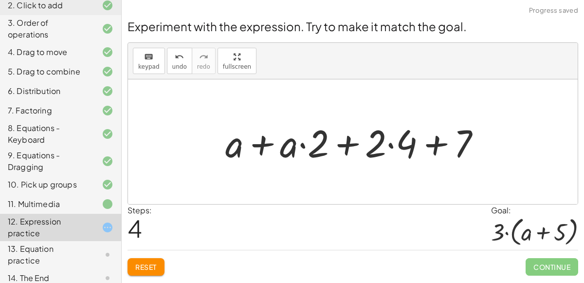
click at [262, 142] on div at bounding box center [356, 142] width 273 height 50
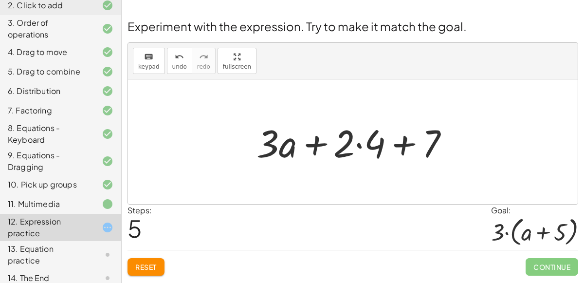
click at [361, 146] on div at bounding box center [356, 142] width 210 height 50
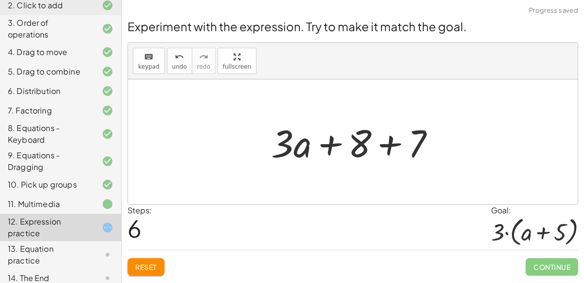
click at [384, 145] on div at bounding box center [356, 142] width 181 height 50
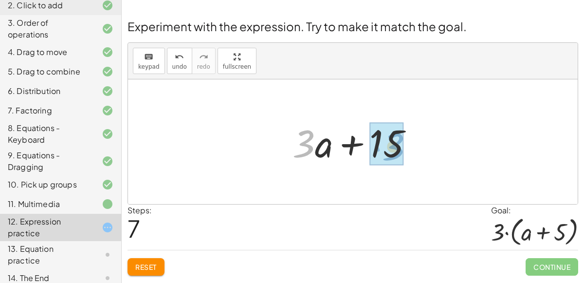
drag, startPoint x: 305, startPoint y: 140, endPoint x: 394, endPoint y: 138, distance: 89.0
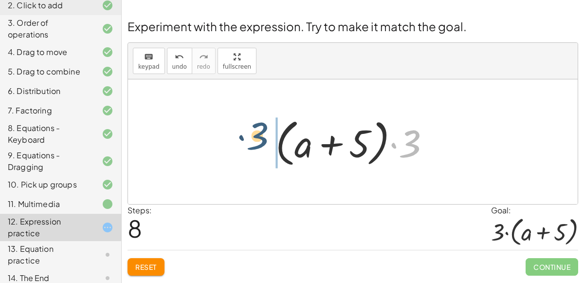
drag, startPoint x: 405, startPoint y: 146, endPoint x: 249, endPoint y: 137, distance: 156.4
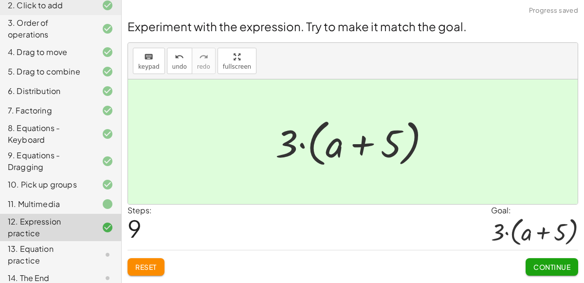
click at [539, 263] on span "Continue" at bounding box center [551, 266] width 37 height 9
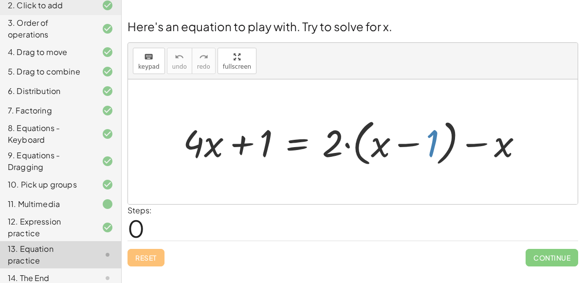
click at [433, 138] on div at bounding box center [356, 141] width 357 height 55
drag, startPoint x: 332, startPoint y: 147, endPoint x: 387, endPoint y: 147, distance: 55.0
click at [387, 147] on div at bounding box center [356, 141] width 357 height 55
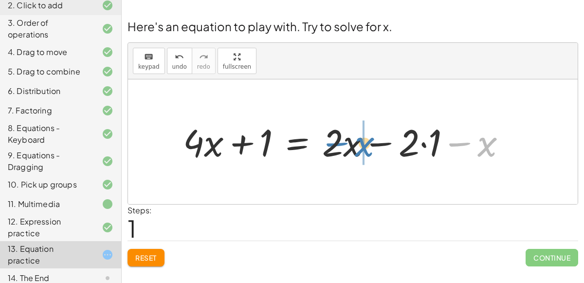
drag, startPoint x: 470, startPoint y: 143, endPoint x: 348, endPoint y: 143, distance: 122.1
click at [348, 143] on div at bounding box center [348, 141] width 340 height 49
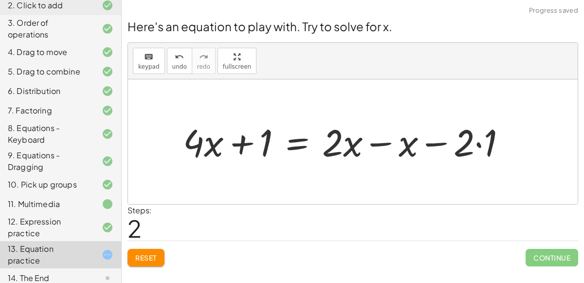
click at [372, 142] on div at bounding box center [348, 141] width 340 height 49
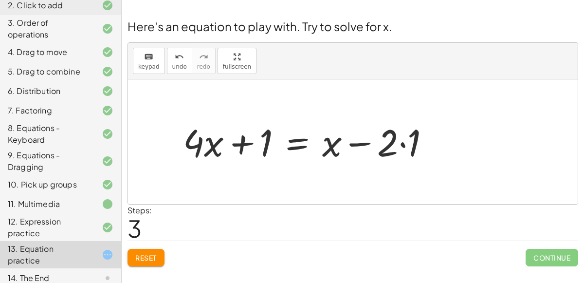
click at [400, 142] on div at bounding box center [310, 141] width 264 height 49
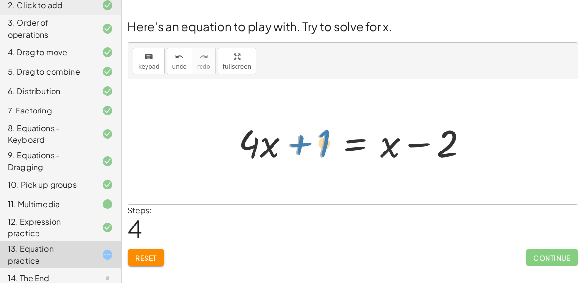
click at [319, 145] on div at bounding box center [356, 142] width 246 height 50
click at [179, 59] on icon "undo" at bounding box center [179, 57] width 9 height 12
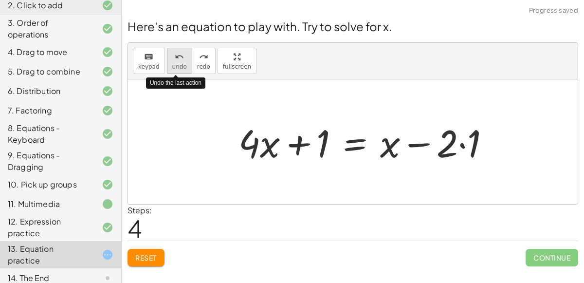
click at [179, 59] on icon "undo" at bounding box center [179, 57] width 9 height 12
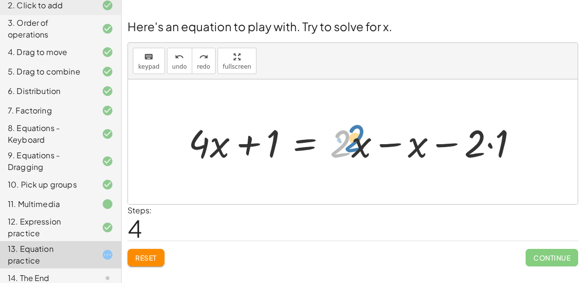
drag, startPoint x: 339, startPoint y: 147, endPoint x: 350, endPoint y: 142, distance: 12.4
click at [350, 142] on div at bounding box center [356, 142] width 346 height 50
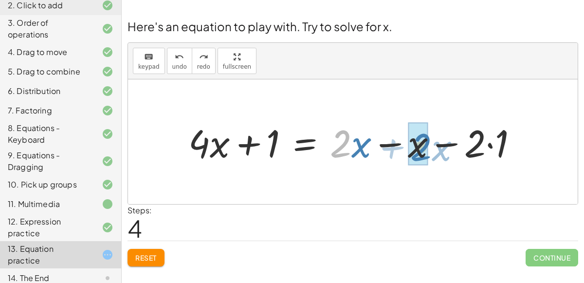
drag, startPoint x: 340, startPoint y: 145, endPoint x: 419, endPoint y: 148, distance: 78.8
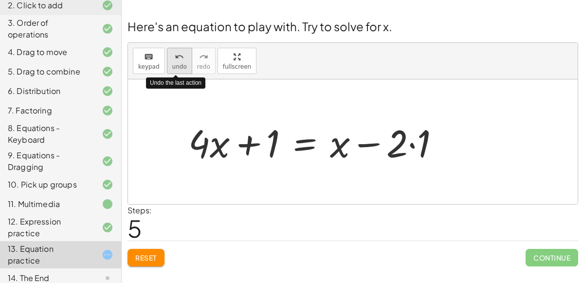
click at [179, 67] on span "undo" at bounding box center [179, 66] width 15 height 7
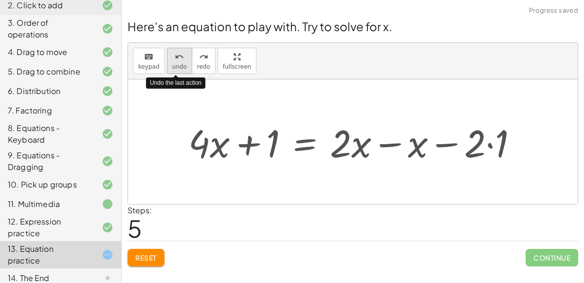
click at [179, 67] on span "undo" at bounding box center [179, 66] width 15 height 7
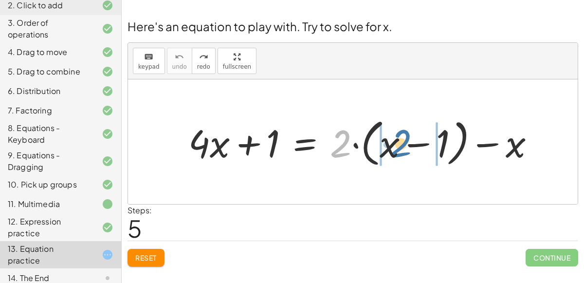
drag, startPoint x: 336, startPoint y: 140, endPoint x: 396, endPoint y: 139, distance: 60.3
click at [396, 139] on div at bounding box center [365, 142] width 364 height 56
click at [156, 260] on span "Reset" at bounding box center [145, 257] width 21 height 9
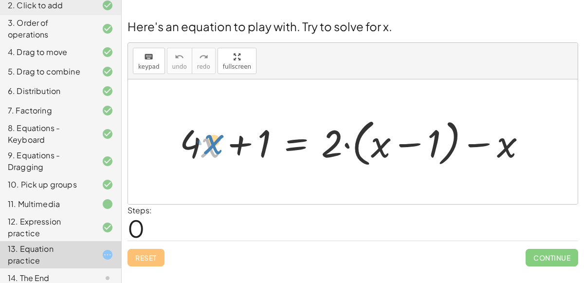
drag, startPoint x: 210, startPoint y: 157, endPoint x: 206, endPoint y: 152, distance: 5.9
click at [206, 152] on div at bounding box center [357, 142] width 364 height 56
drag, startPoint x: 259, startPoint y: 148, endPoint x: 206, endPoint y: 149, distance: 53.0
click at [206, 149] on div at bounding box center [357, 142] width 364 height 56
drag, startPoint x: 199, startPoint y: 148, endPoint x: 236, endPoint y: 153, distance: 37.4
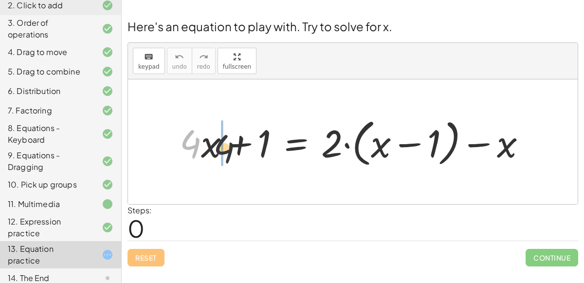
click at [236, 153] on div at bounding box center [357, 142] width 364 height 56
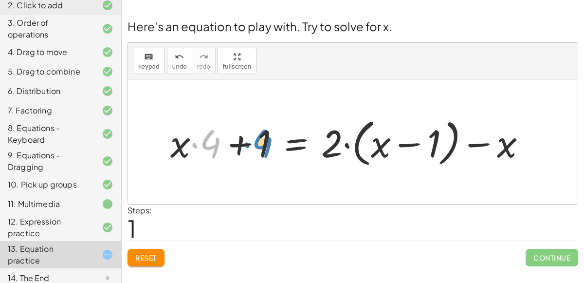
drag, startPoint x: 211, startPoint y: 142, endPoint x: 262, endPoint y: 141, distance: 51.1
click at [262, 141] on div at bounding box center [351, 142] width 373 height 56
click at [236, 144] on div at bounding box center [351, 142] width 373 height 56
drag, startPoint x: 211, startPoint y: 143, endPoint x: 181, endPoint y: 142, distance: 29.7
click at [181, 142] on div at bounding box center [351, 142] width 373 height 56
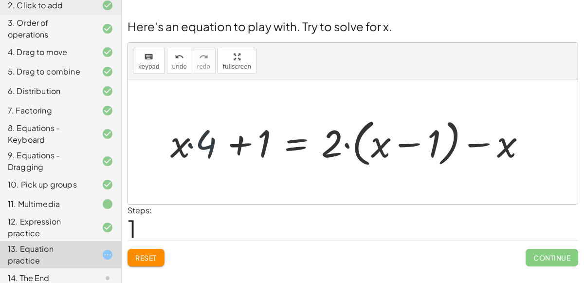
click at [181, 146] on div at bounding box center [351, 142] width 373 height 56
click at [203, 145] on div at bounding box center [351, 142] width 373 height 56
click at [198, 145] on div at bounding box center [351, 142] width 373 height 56
click at [192, 145] on div at bounding box center [351, 142] width 373 height 56
click at [195, 143] on div at bounding box center [351, 142] width 373 height 56
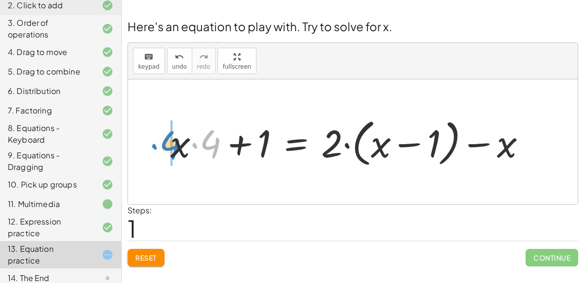
drag, startPoint x: 210, startPoint y: 141, endPoint x: 168, endPoint y: 142, distance: 42.3
click at [168, 142] on div at bounding box center [351, 142] width 373 height 56
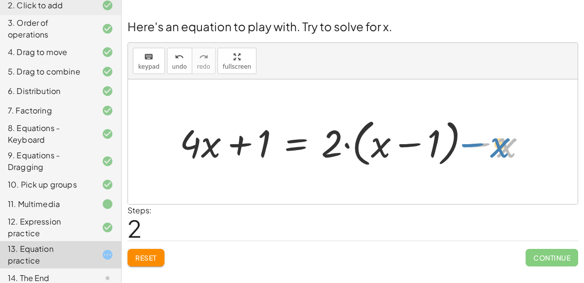
drag, startPoint x: 504, startPoint y: 144, endPoint x: 510, endPoint y: 144, distance: 5.4
click at [510, 144] on div at bounding box center [357, 142] width 364 height 56
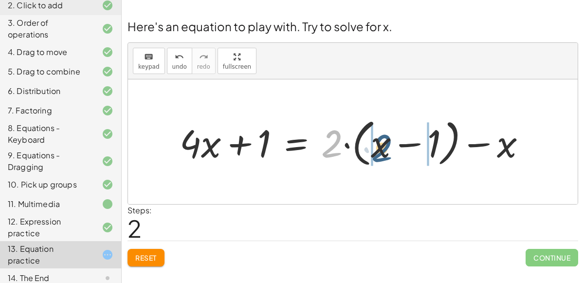
drag, startPoint x: 332, startPoint y: 146, endPoint x: 385, endPoint y: 149, distance: 52.6
click at [385, 149] on div at bounding box center [357, 142] width 364 height 56
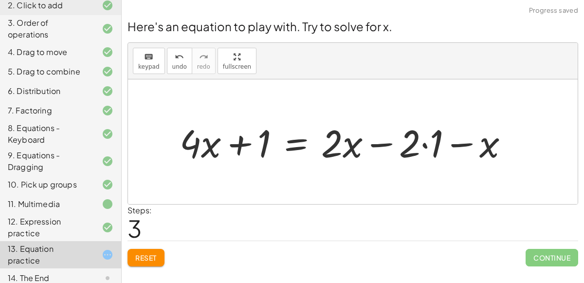
click at [424, 144] on div at bounding box center [348, 142] width 346 height 50
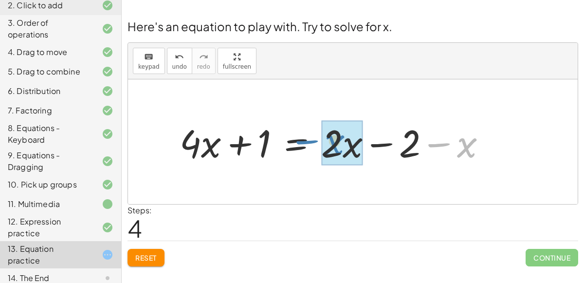
drag, startPoint x: 471, startPoint y: 147, endPoint x: 342, endPoint y: 144, distance: 128.9
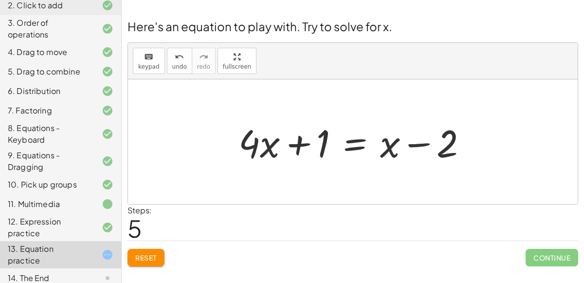
click at [419, 142] on div at bounding box center [356, 142] width 246 height 50
drag, startPoint x: 268, startPoint y: 144, endPoint x: 280, endPoint y: 144, distance: 11.7
click at [280, 144] on div at bounding box center [356, 142] width 246 height 50
drag, startPoint x: 263, startPoint y: 143, endPoint x: 391, endPoint y: 140, distance: 128.4
click at [391, 140] on div at bounding box center [356, 142] width 246 height 50
